Goal: Information Seeking & Learning: Find specific fact

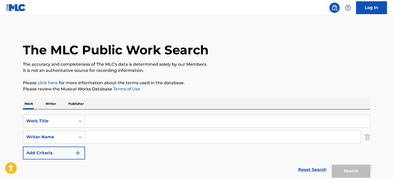
click at [113, 119] on input "Search Form" at bounding box center [227, 121] width 285 height 12
paste input "KEEP GROWING STRONG"
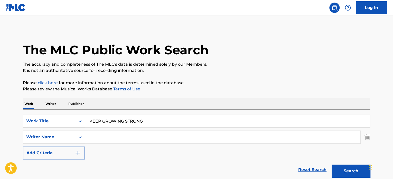
type input "KEEP GROWING STRONG"
click at [106, 136] on input "Search Form" at bounding box center [222, 137] width 275 height 12
type input "BELL"
click at [332, 164] on button "Search" at bounding box center [351, 170] width 39 height 13
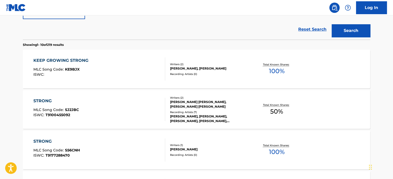
scroll to position [154, 0]
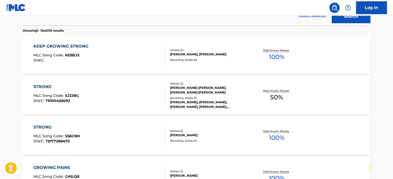
click at [152, 58] on div "KEEP GROWING STRONG MLC Song Code : KE9BJX ISWC :" at bounding box center [99, 54] width 132 height 23
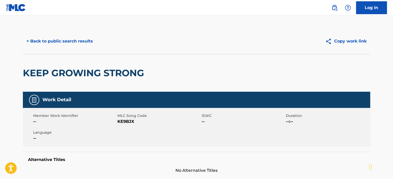
click at [81, 42] on button "< Back to public search results" at bounding box center [60, 41] width 74 height 13
